Goal: Information Seeking & Learning: Learn about a topic

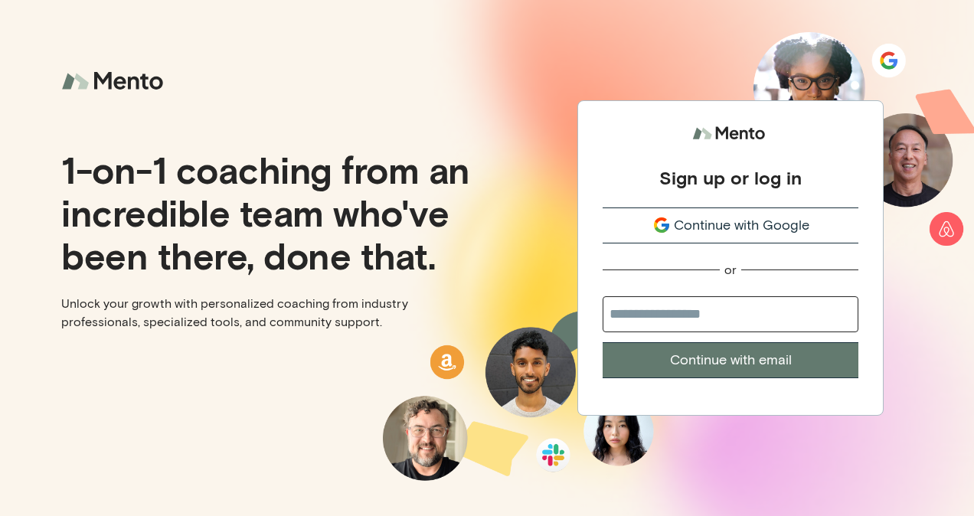
click at [750, 221] on span "Continue with Google" at bounding box center [742, 225] width 136 height 21
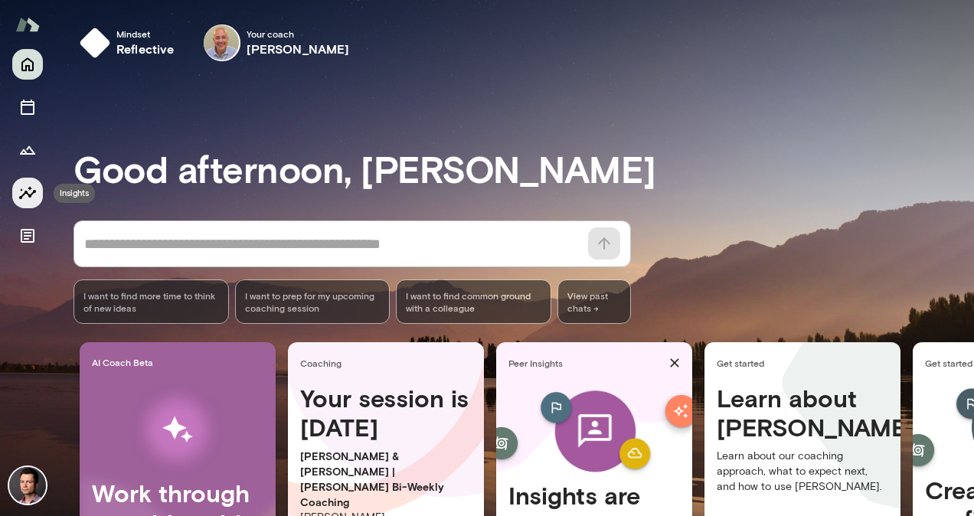
click at [29, 198] on icon "Insights" at bounding box center [27, 193] width 18 height 18
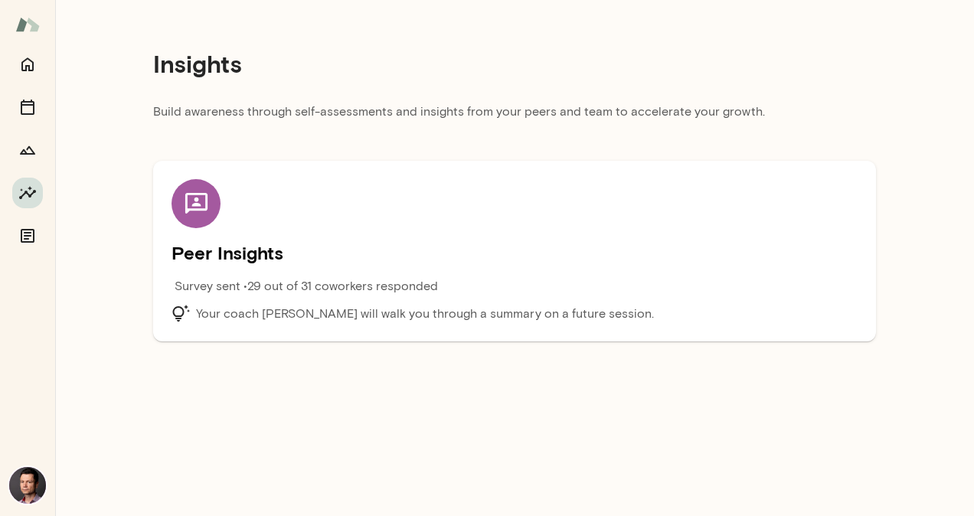
click at [306, 283] on p "Survey sent • 29 out of 31 coworkers responded" at bounding box center [307, 286] width 264 height 18
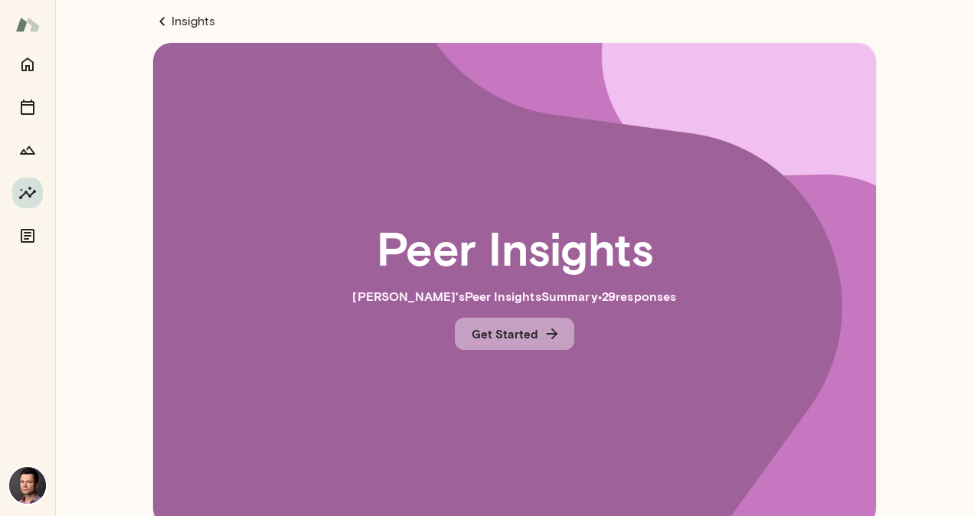
click at [522, 329] on button "Get Started" at bounding box center [515, 334] width 120 height 32
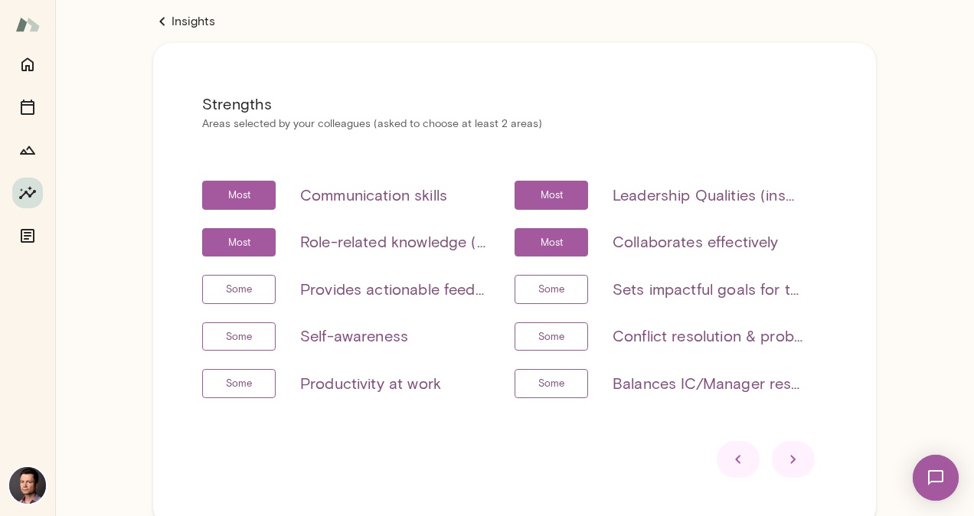
click at [791, 458] on icon at bounding box center [793, 459] width 5 height 8
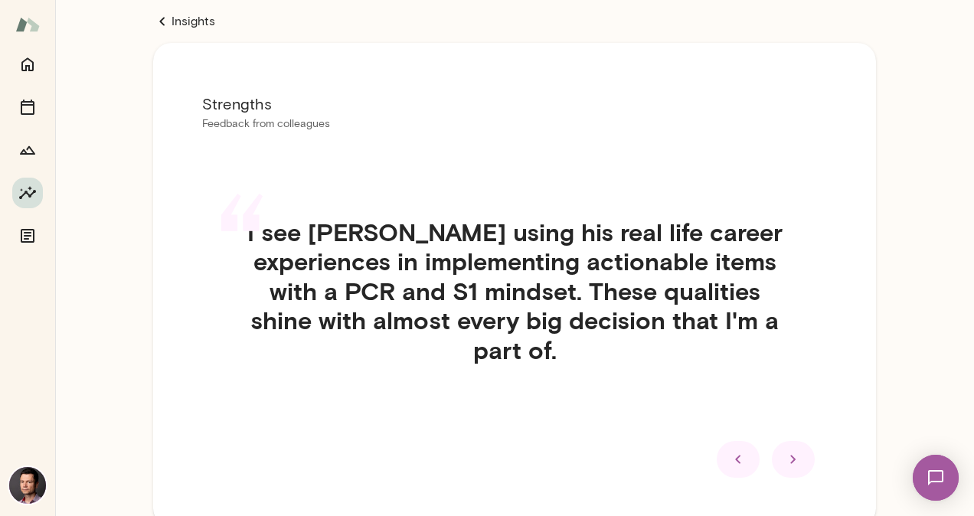
click at [780, 444] on div at bounding box center [793, 459] width 43 height 37
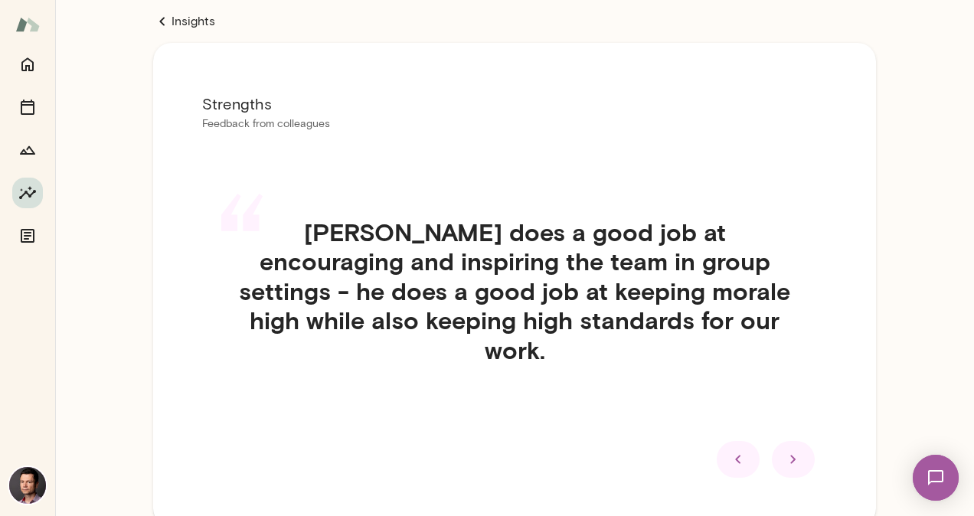
click at [780, 444] on div at bounding box center [793, 459] width 43 height 37
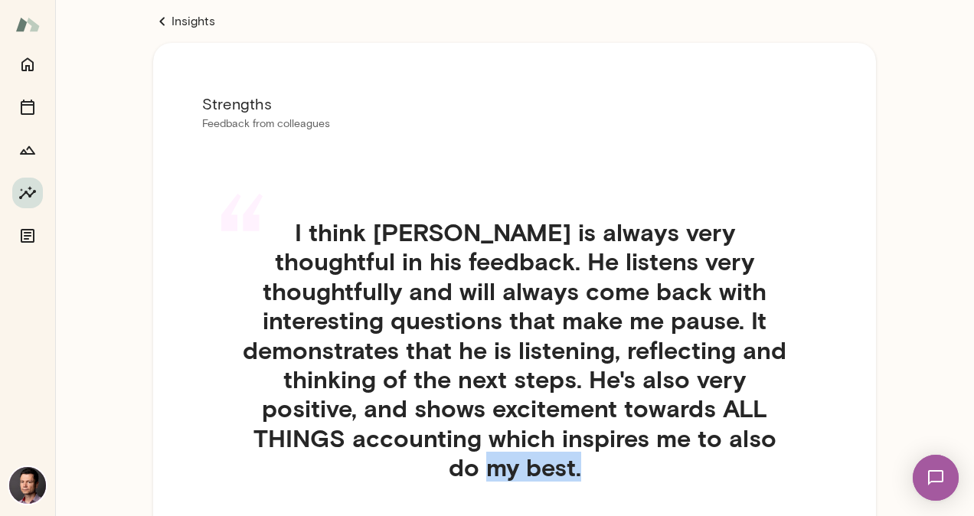
click at [780, 444] on h4 "I think Senad is always very thoughtful in his feedback. He listens very though…" at bounding box center [514, 350] width 625 height 265
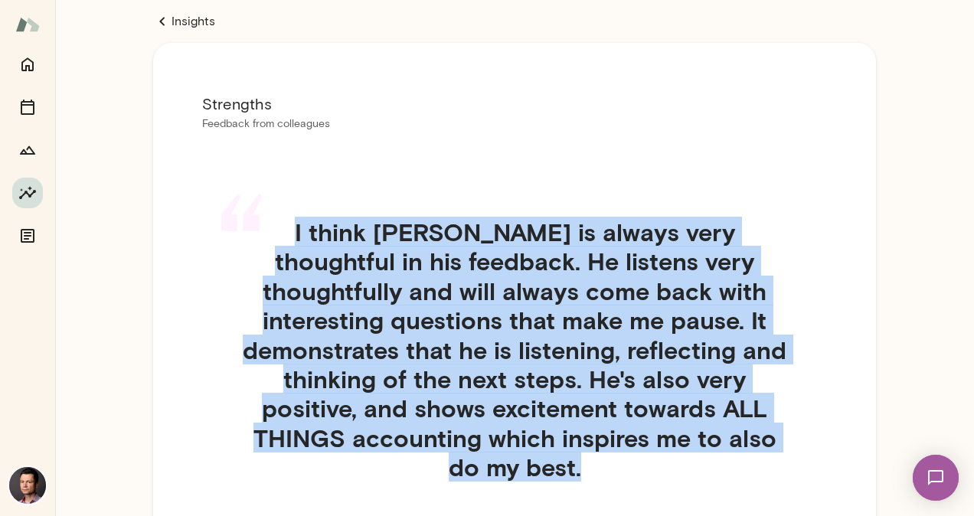
click at [780, 444] on h4 "I think Senad is always very thoughtful in his feedback. He listens very though…" at bounding box center [514, 350] width 625 height 265
drag, startPoint x: 780, startPoint y: 444, endPoint x: 769, endPoint y: 431, distance: 16.9
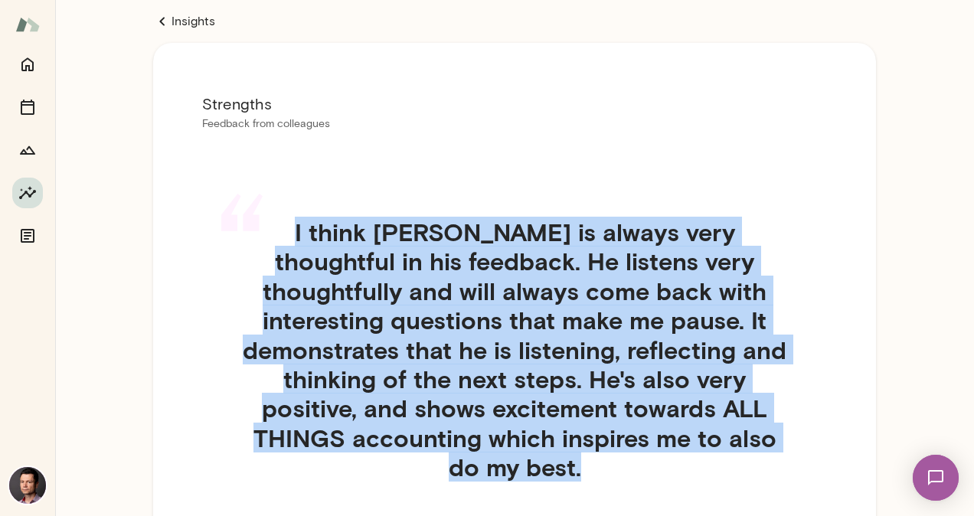
click at [769, 431] on h4 "I think Senad is always very thoughtful in his feedback. He listens very though…" at bounding box center [514, 350] width 625 height 265
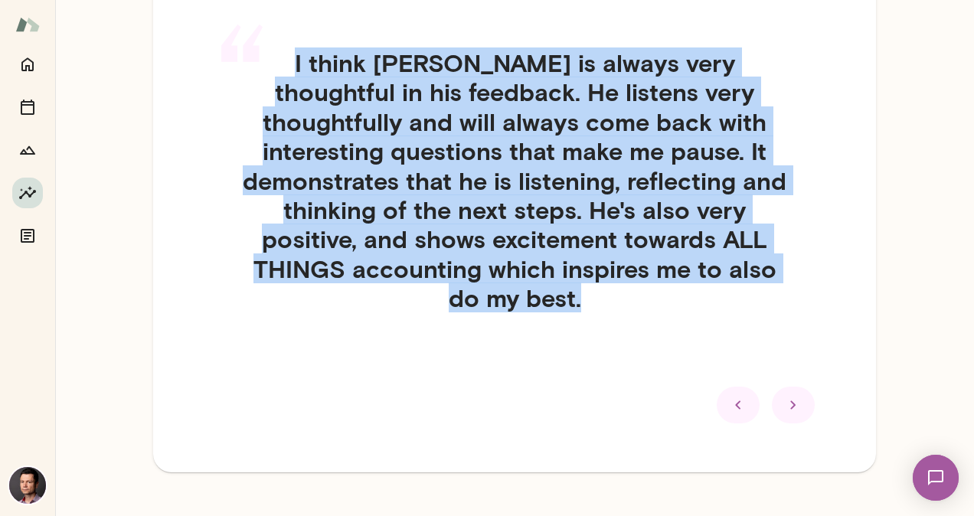
click at [783, 389] on div at bounding box center [793, 405] width 43 height 37
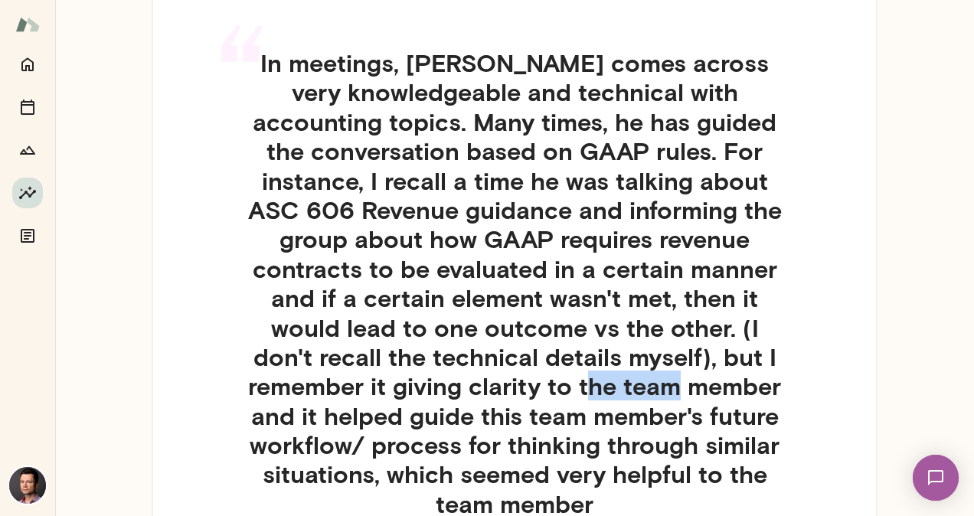
click at [783, 389] on h4 "In meetings, Senad comes across very knowledgeable and technical with accountin…" at bounding box center [514, 283] width 625 height 470
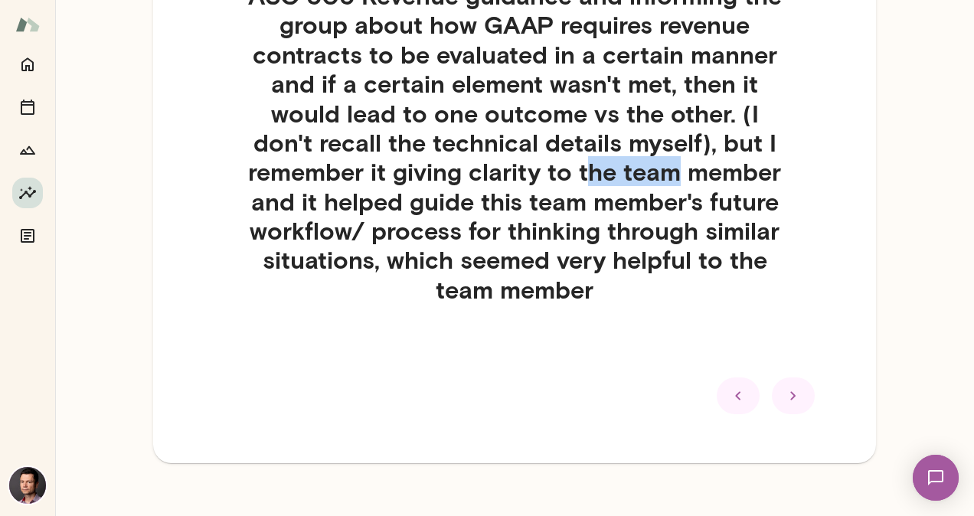
click at [784, 389] on icon at bounding box center [793, 396] width 18 height 18
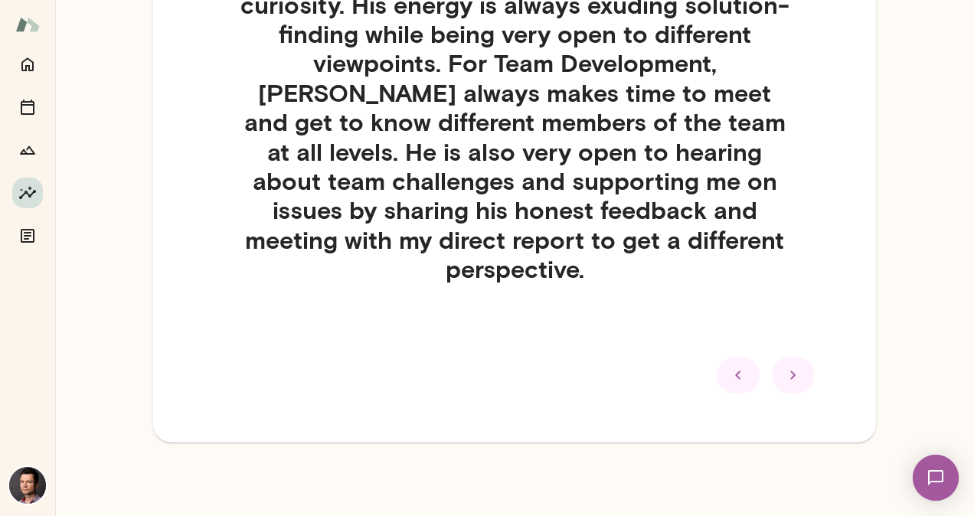
scroll to position [345, 0]
click at [784, 381] on icon at bounding box center [793, 375] width 18 height 18
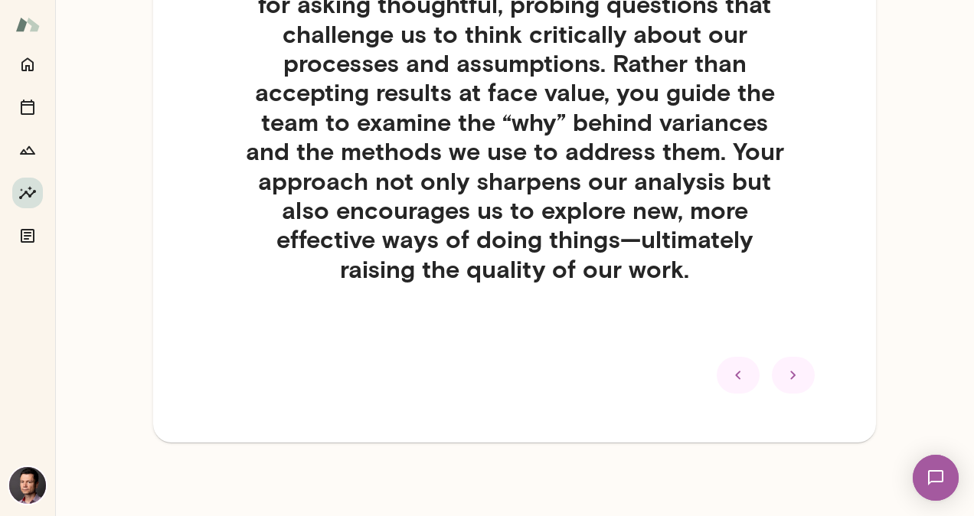
click at [784, 381] on icon at bounding box center [793, 375] width 18 height 18
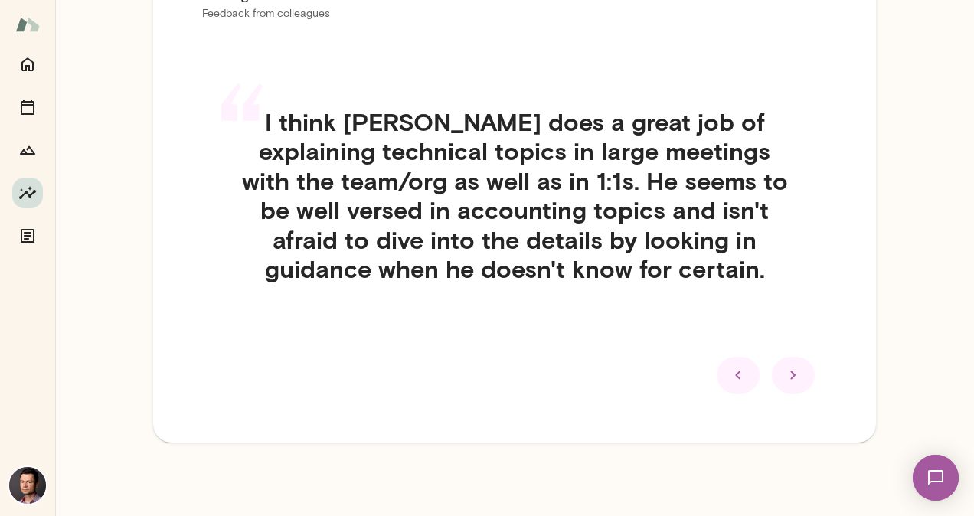
click at [784, 381] on icon at bounding box center [793, 375] width 18 height 18
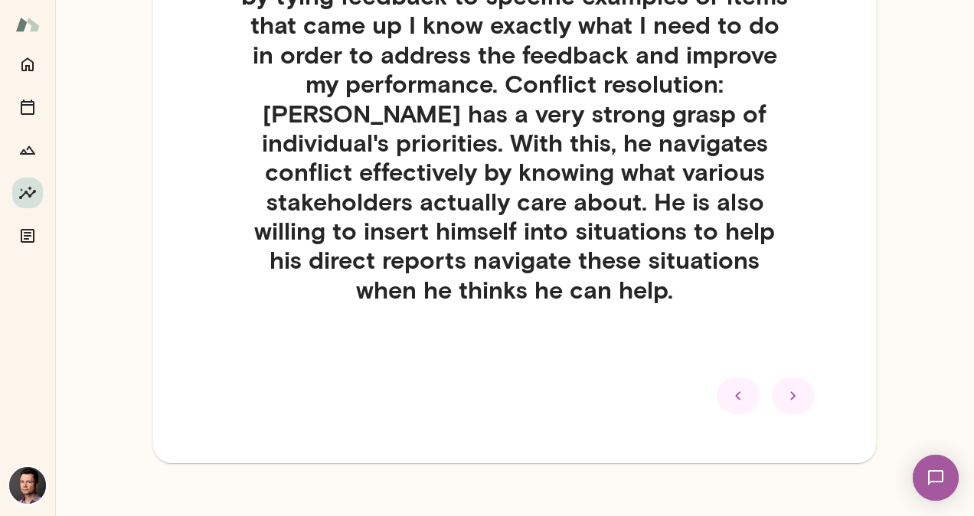
click at [781, 381] on div at bounding box center [793, 396] width 43 height 37
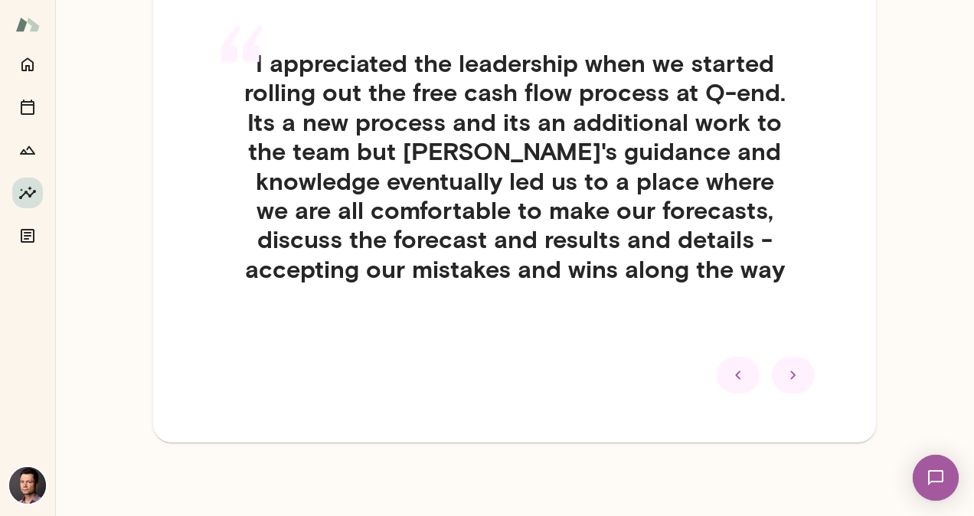
click at [784, 381] on icon at bounding box center [793, 375] width 18 height 18
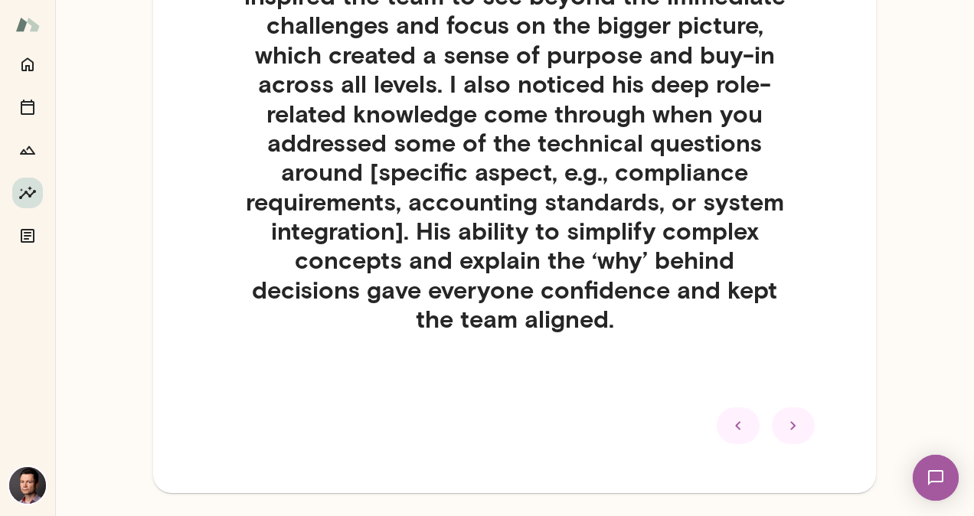
click at [781, 381] on div "“ Senad had always shown his leadership qualities from the second he joined the…" at bounding box center [514, 102] width 625 height 611
click at [784, 435] on div at bounding box center [793, 426] width 43 height 37
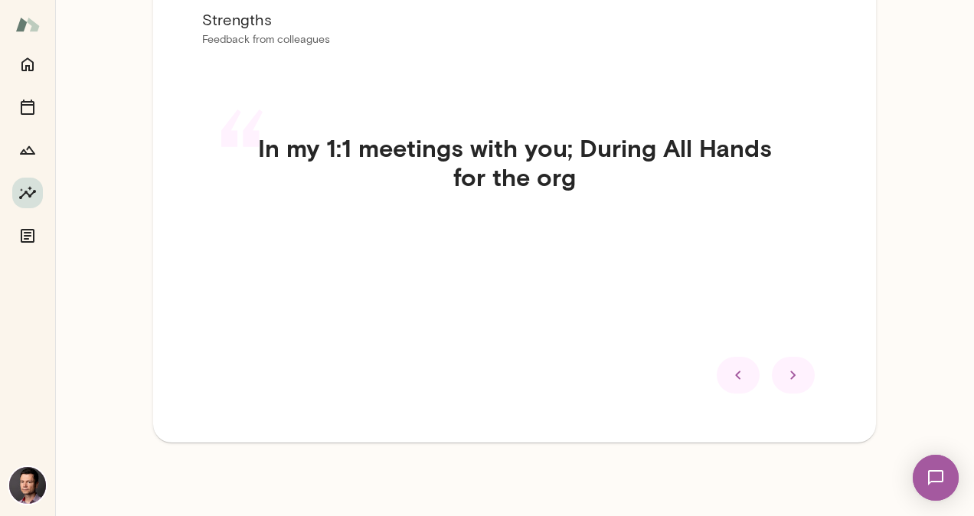
scroll to position [84, 0]
click at [784, 435] on div "Strengths Feedback from colleagues “ In my 1:1 meetings with you; During All Ha…" at bounding box center [514, 201] width 723 height 484
click at [784, 380] on icon at bounding box center [793, 375] width 18 height 18
